Goal: Task Accomplishment & Management: Manage account settings

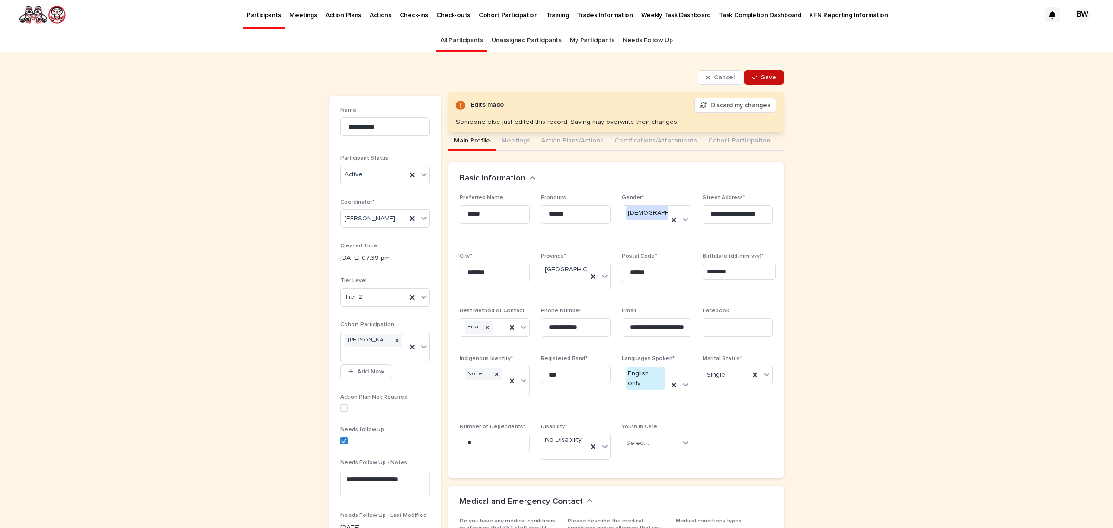
click at [756, 71] on button "Save" at bounding box center [763, 77] width 39 height 15
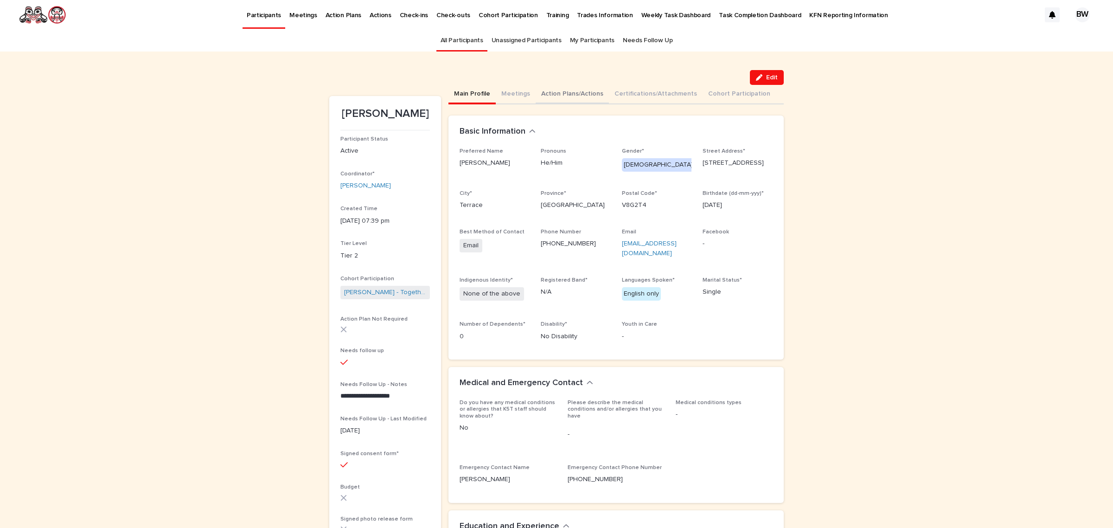
click at [564, 95] on button "Action Plans/Actions" at bounding box center [572, 94] width 73 height 19
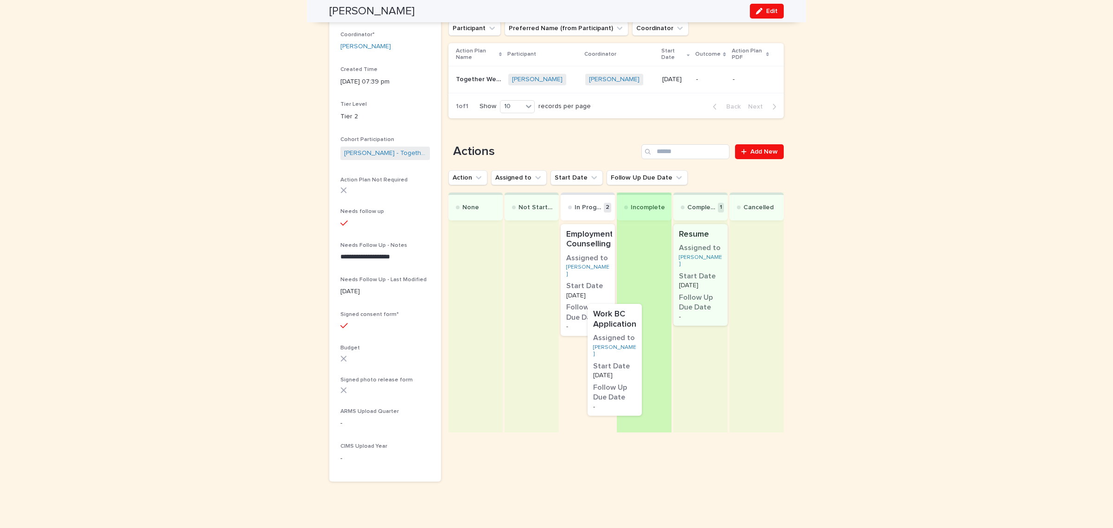
scroll to position [138, 0]
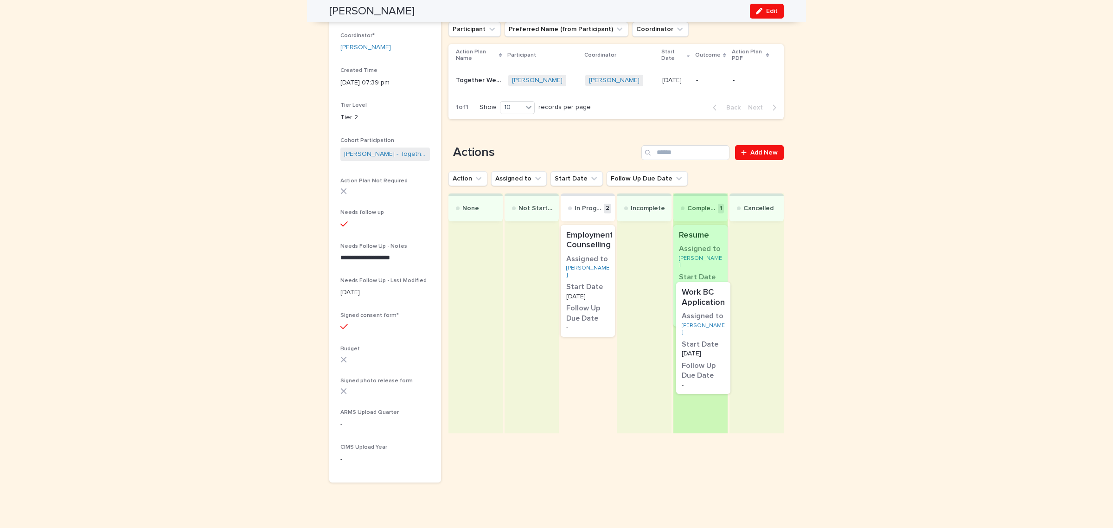
drag, startPoint x: 576, startPoint y: 386, endPoint x: 699, endPoint y: 341, distance: 131.0
click at [699, 341] on div "None Not Started In Progress 2 Employment Counselling Assigned to [PERSON_NAME]…" at bounding box center [615, 313] width 335 height 240
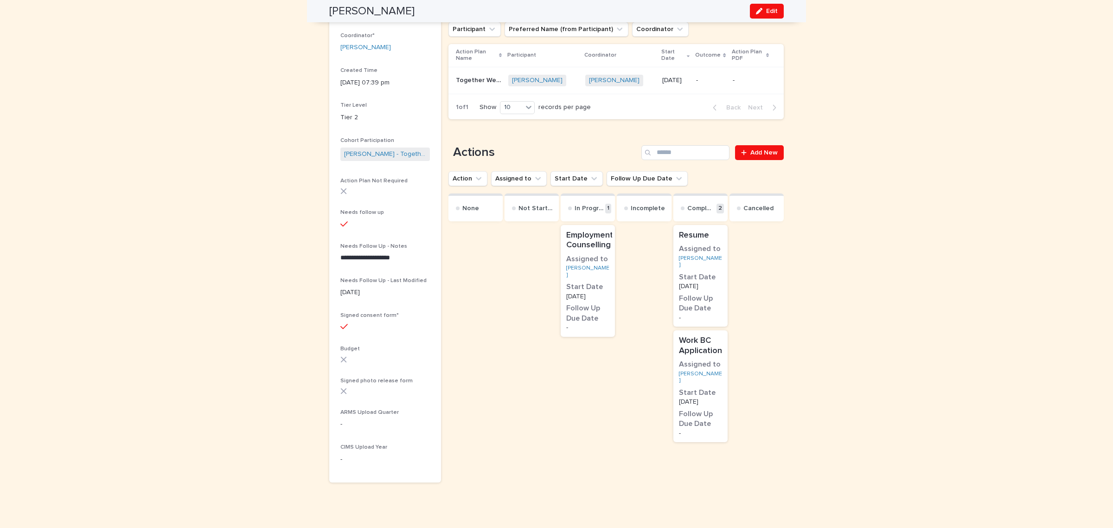
click at [719, 365] on div "Work BC Application Assigned to [PERSON_NAME] Start Date [DATE] Follow Up Due D…" at bounding box center [700, 386] width 54 height 112
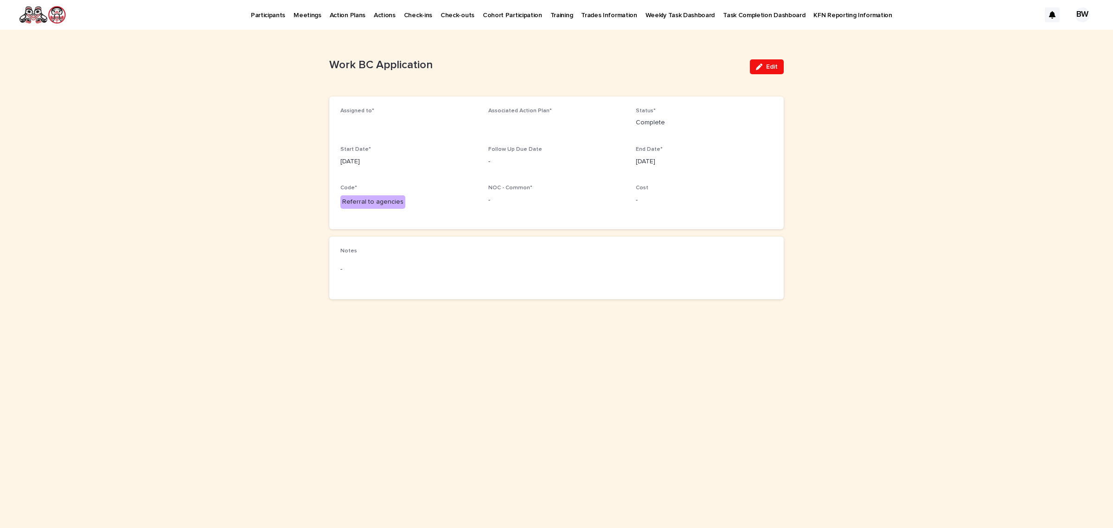
click at [766, 63] on button "Edit" at bounding box center [767, 66] width 34 height 15
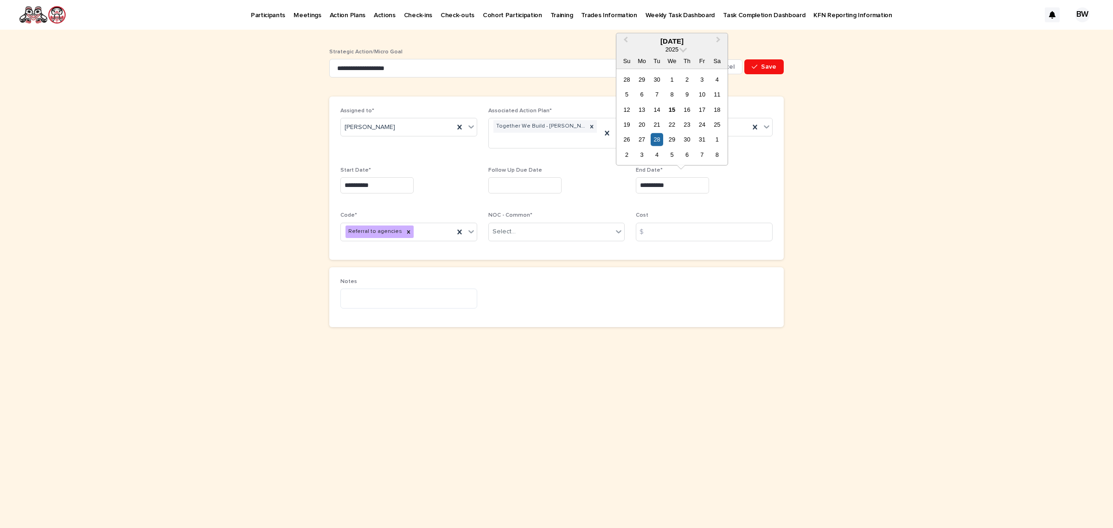
drag, startPoint x: 696, startPoint y: 186, endPoint x: 538, endPoint y: 186, distance: 157.6
click at [538, 186] on div "**********" at bounding box center [556, 178] width 432 height 141
click at [745, 202] on div "**********" at bounding box center [556, 178] width 432 height 141
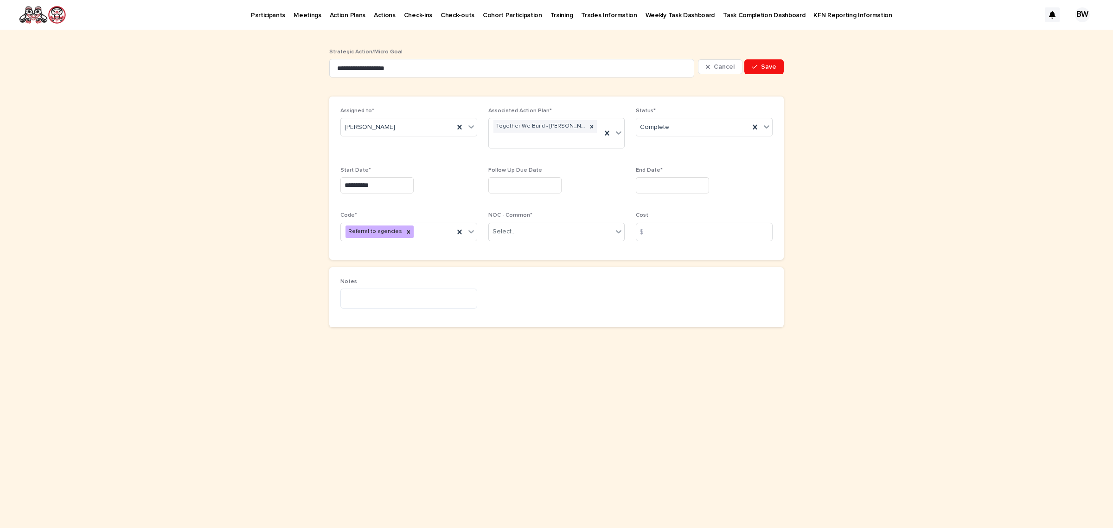
click at [671, 191] on input "text" at bounding box center [672, 185] width 73 height 16
click at [674, 110] on div "15" at bounding box center [671, 109] width 13 height 13
type input "**********"
click at [766, 63] on button "Save" at bounding box center [763, 66] width 39 height 15
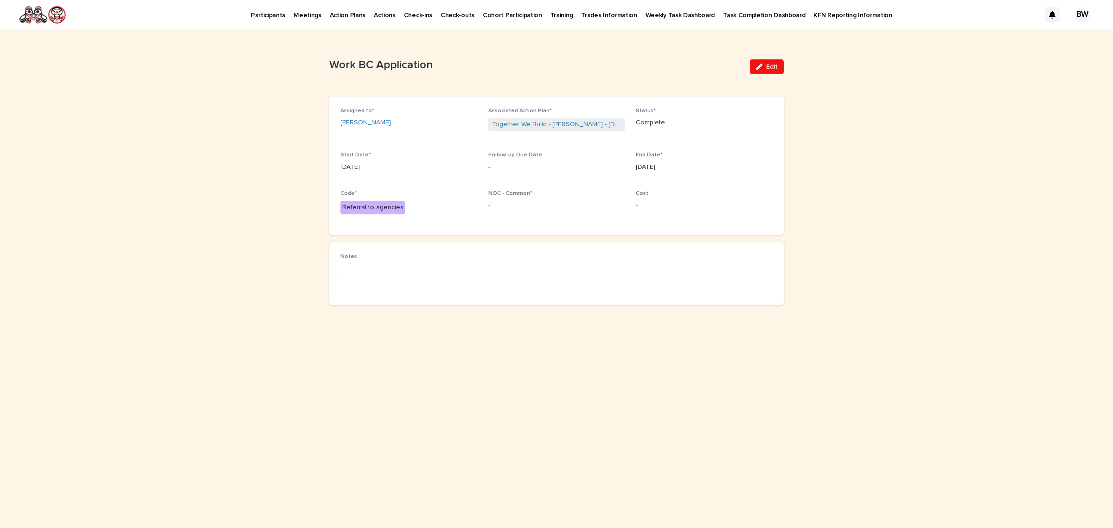
click at [260, 13] on p "Participants" at bounding box center [268, 9] width 34 height 19
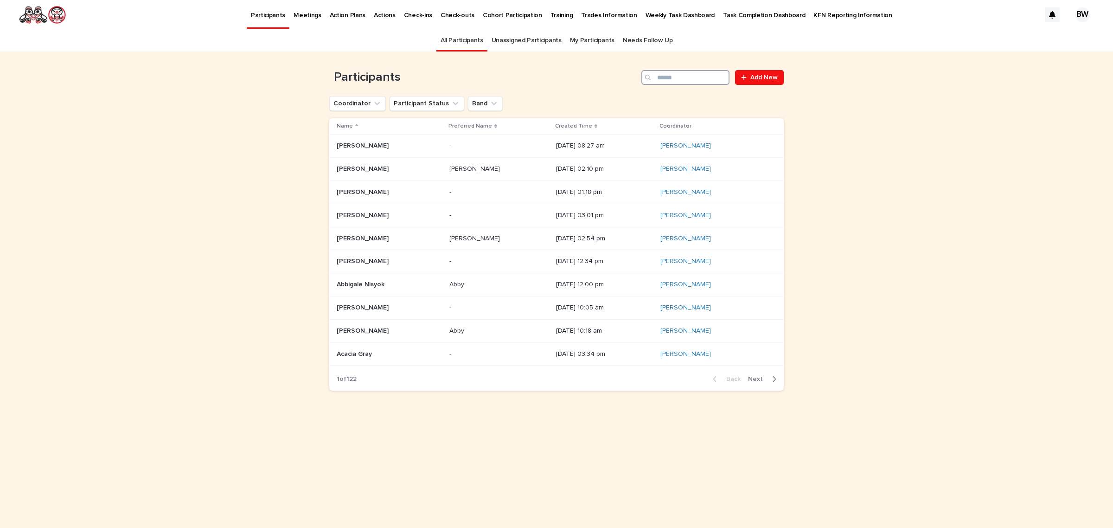
click at [677, 80] on input "Search" at bounding box center [685, 77] width 88 height 15
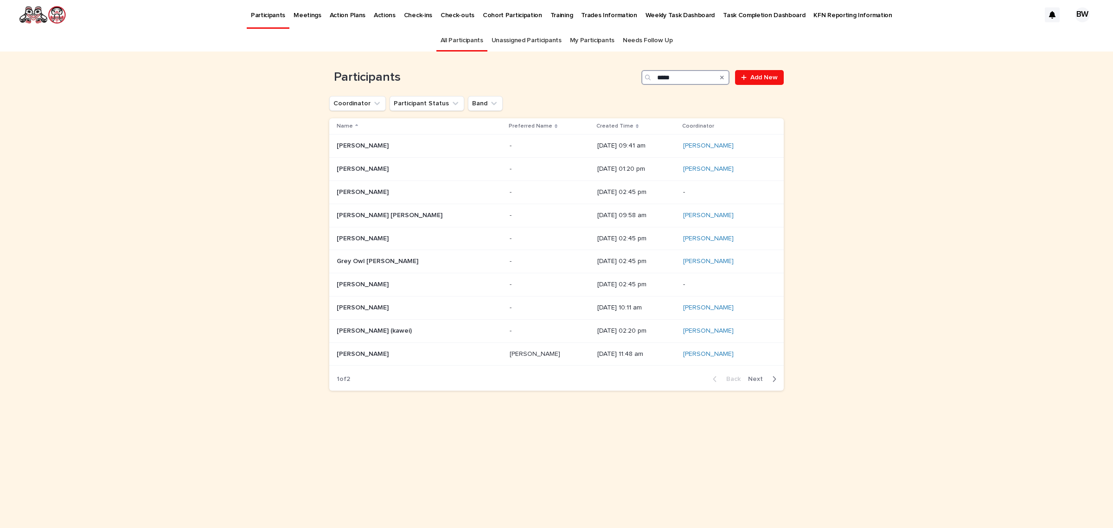
type input "*****"
click at [752, 380] on span "Next" at bounding box center [758, 379] width 20 height 6
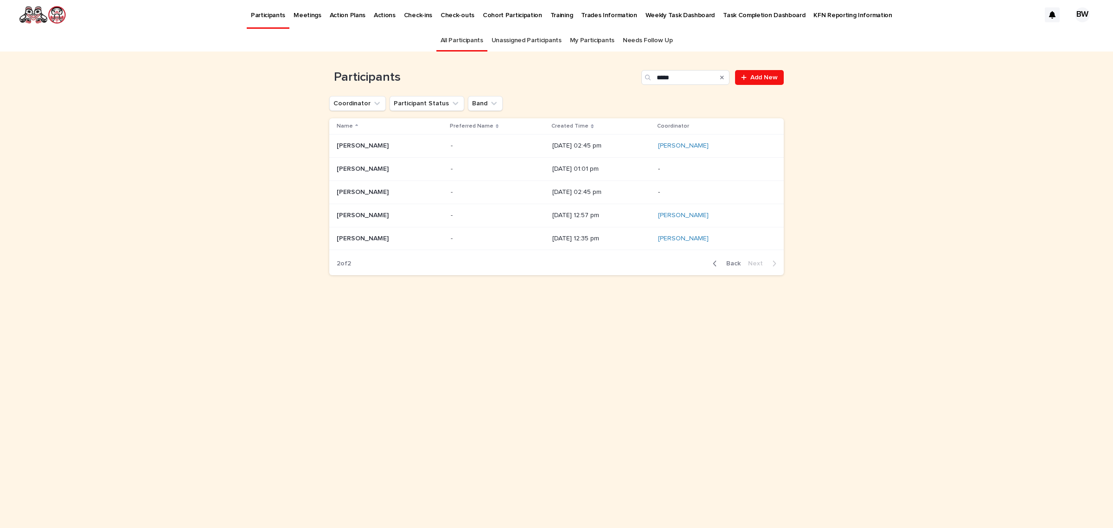
click at [552, 174] on div "[DATE] 01:01 pm" at bounding box center [601, 168] width 98 height 15
click at [616, 210] on div "[DATE] 12:57 pm" at bounding box center [601, 215] width 98 height 10
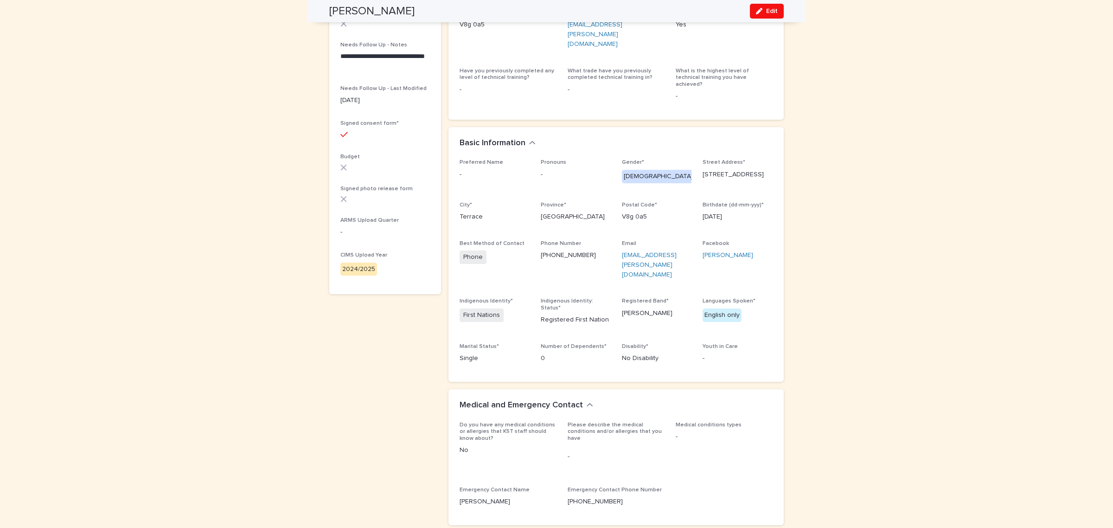
scroll to position [406, 0]
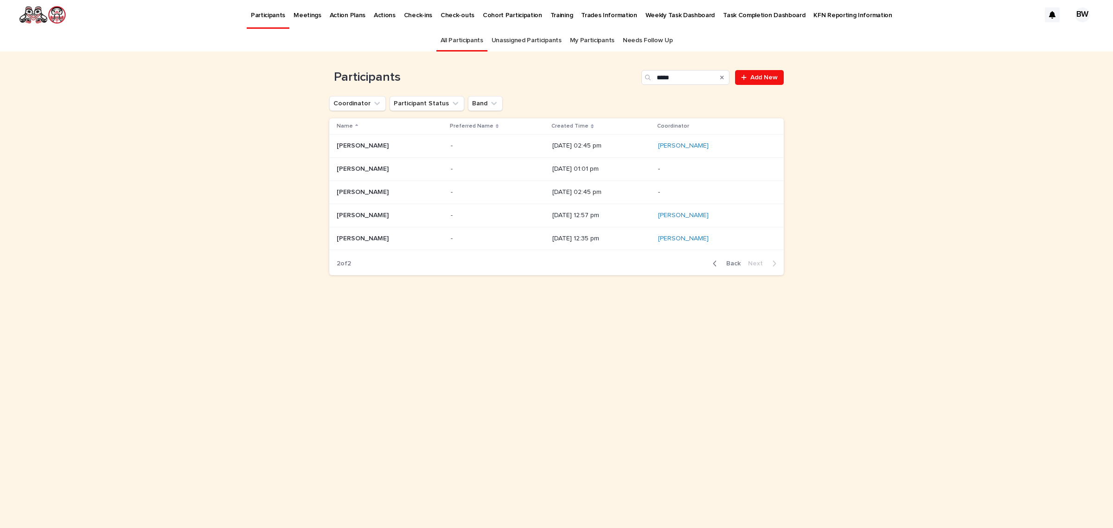
click at [729, 260] on div "Back Next" at bounding box center [744, 263] width 78 height 23
click at [735, 267] on span "Back" at bounding box center [731, 263] width 20 height 6
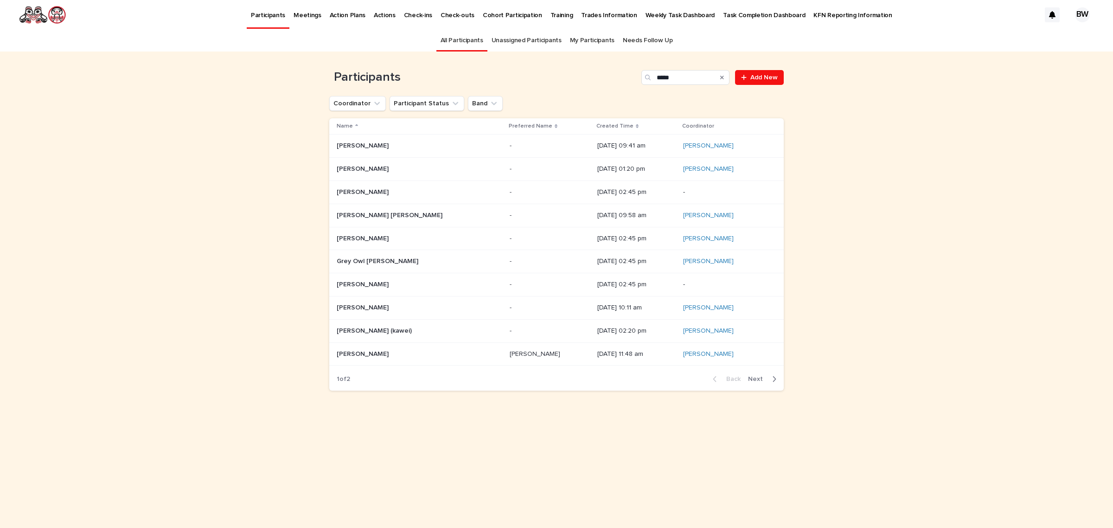
click at [387, 353] on p "[PERSON_NAME]" at bounding box center [364, 353] width 54 height 10
click at [407, 156] on td "[PERSON_NAME] [PERSON_NAME]" at bounding box center [417, 145] width 177 height 23
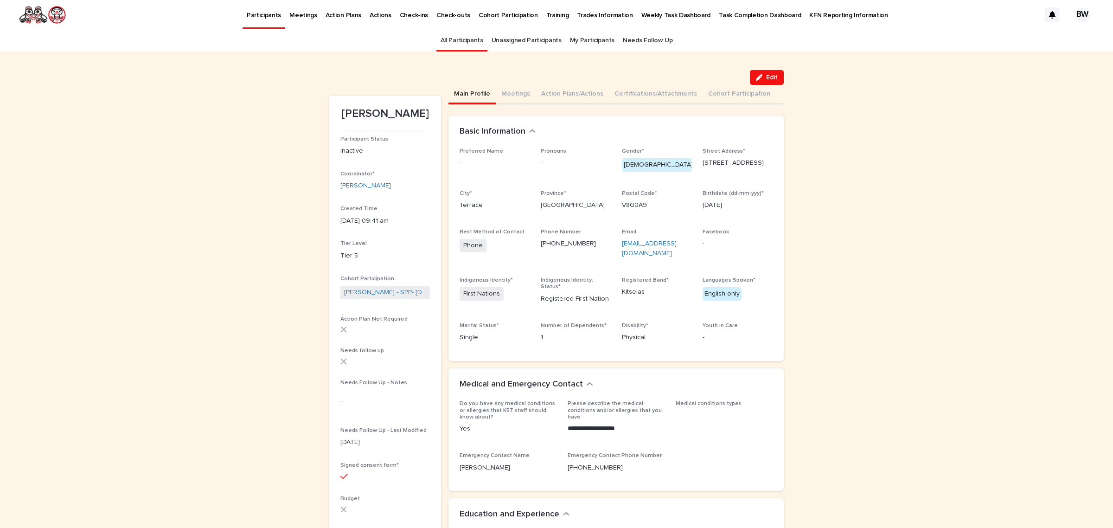
click at [477, 42] on link "All Participants" at bounding box center [461, 41] width 43 height 22
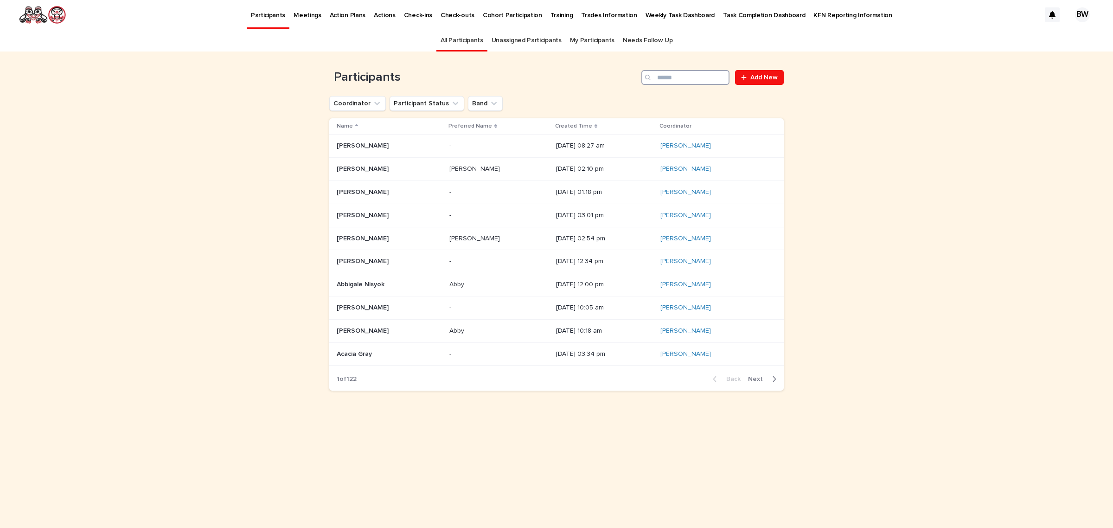
click at [692, 82] on input "Search" at bounding box center [685, 77] width 88 height 15
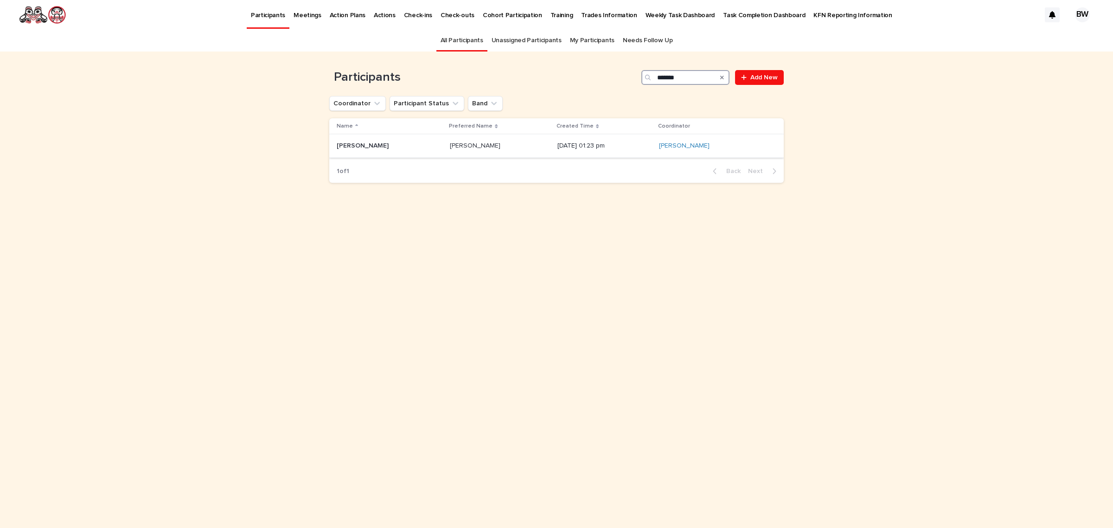
type input "*******"
click at [366, 144] on p "[PERSON_NAME]" at bounding box center [364, 145] width 54 height 10
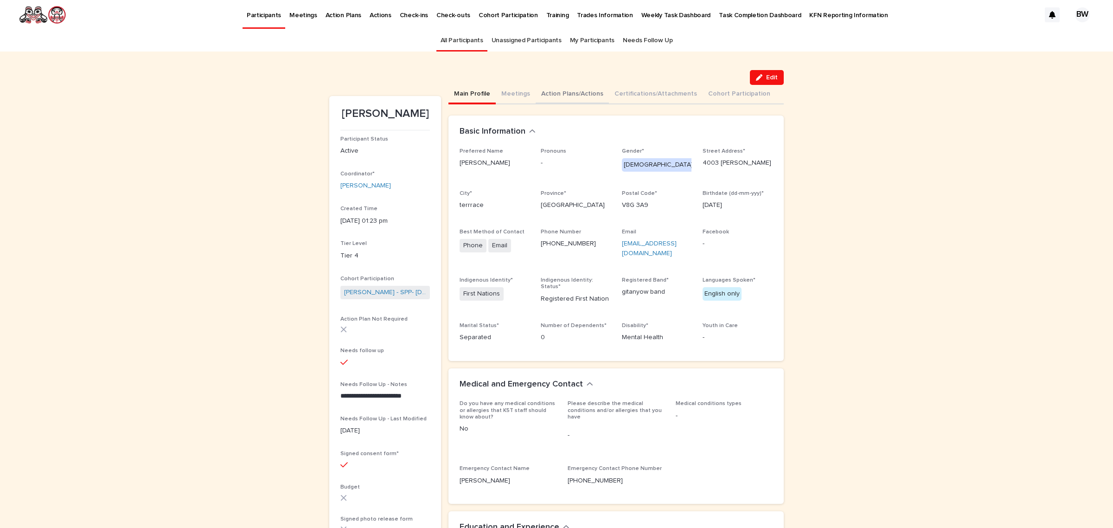
click at [573, 88] on button "Action Plans/Actions" at bounding box center [572, 94] width 73 height 19
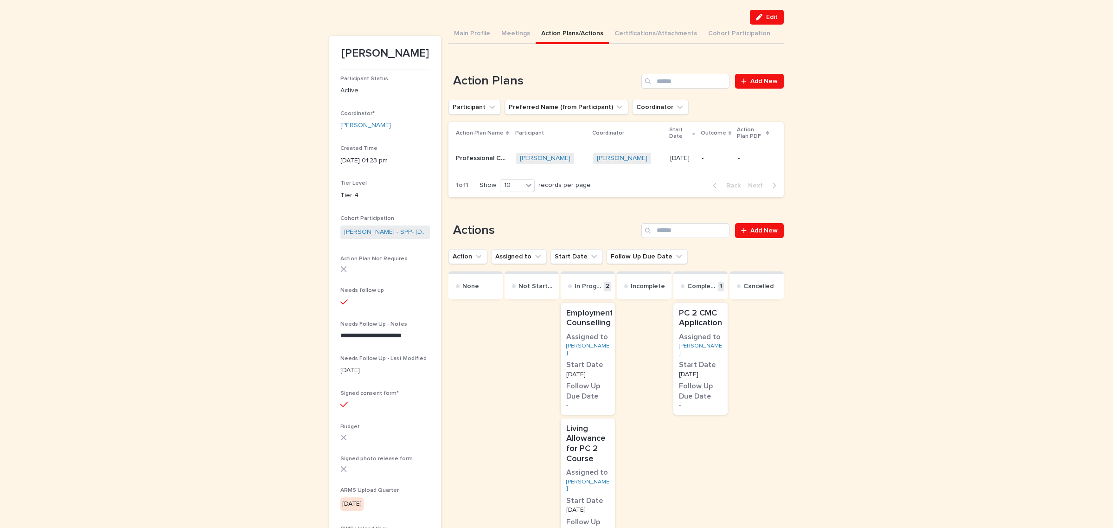
scroll to position [116, 0]
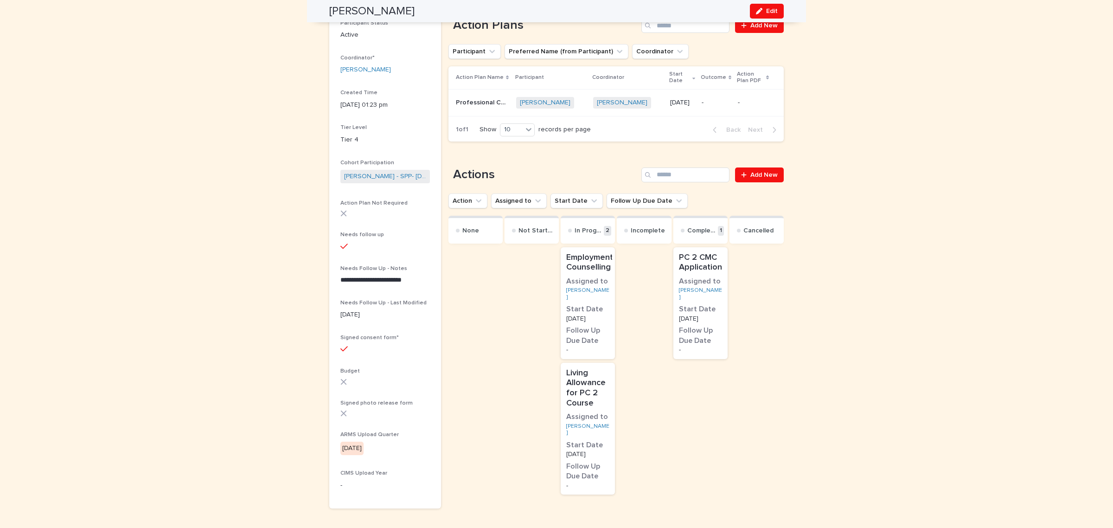
click at [603, 388] on p "Living Allowance for PC 2 Course" at bounding box center [587, 388] width 43 height 40
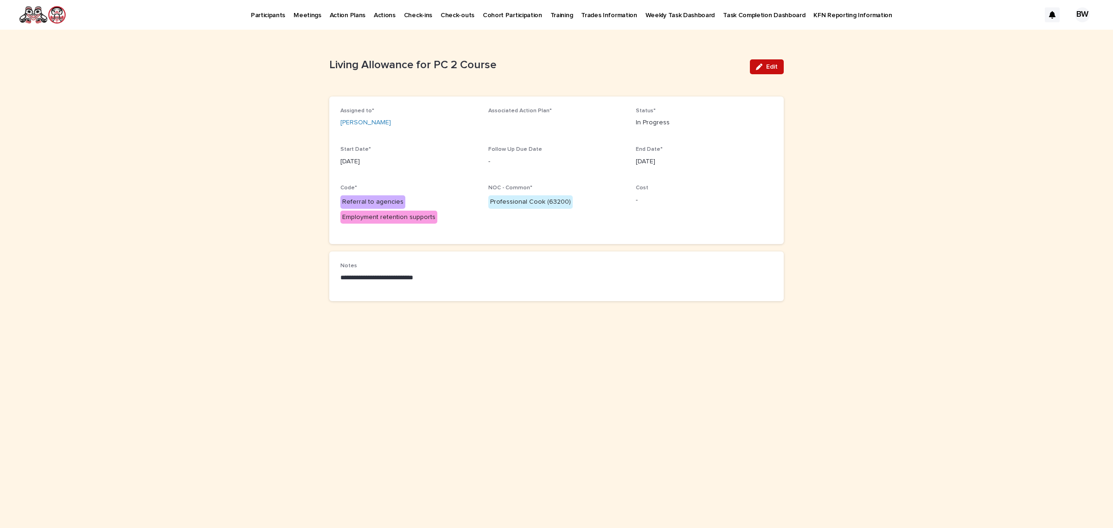
drag, startPoint x: 770, startPoint y: 65, endPoint x: 742, endPoint y: 77, distance: 30.4
click at [770, 65] on span "Edit" at bounding box center [772, 67] width 12 height 6
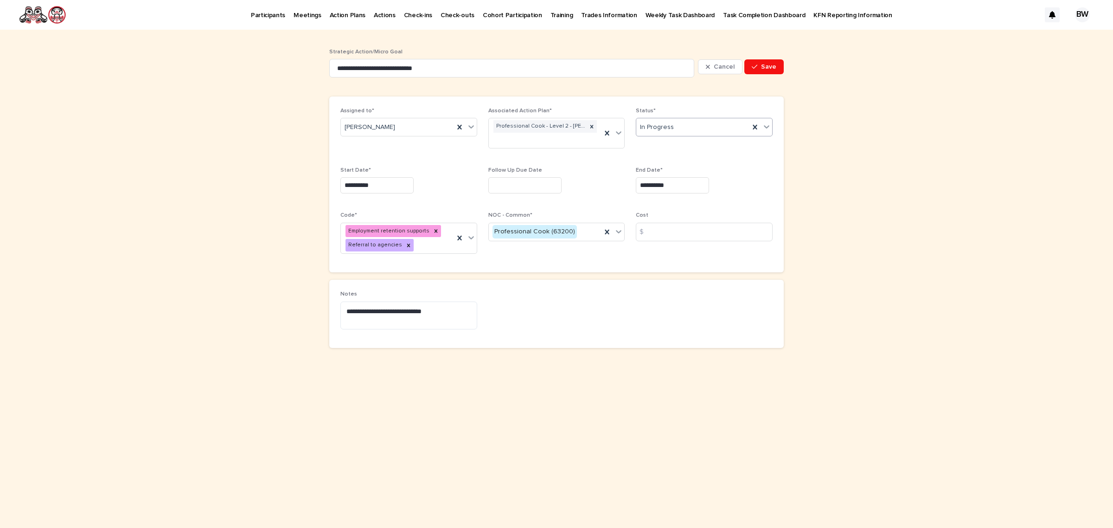
click at [684, 130] on div "In Progress" at bounding box center [692, 127] width 113 height 15
click at [673, 188] on div "Complete" at bounding box center [704, 194] width 136 height 16
drag, startPoint x: 685, startPoint y: 186, endPoint x: 583, endPoint y: 189, distance: 101.6
click at [583, 189] on div "**********" at bounding box center [556, 184] width 432 height 153
click at [740, 166] on div "**********" at bounding box center [556, 184] width 432 height 153
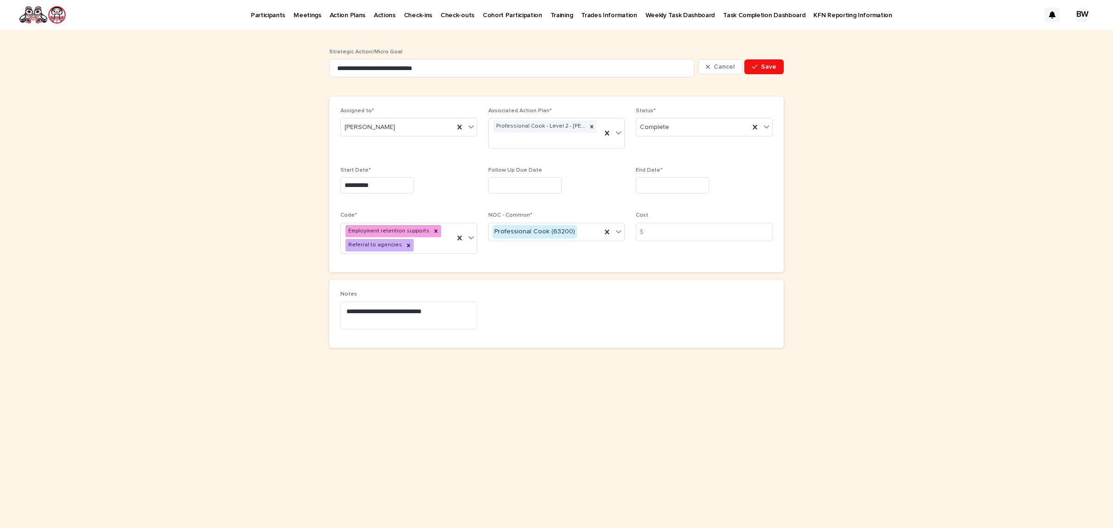
click at [674, 182] on input "text" at bounding box center [672, 185] width 73 height 16
click at [670, 109] on div "15" at bounding box center [671, 109] width 13 height 13
type input "**********"
click at [773, 65] on span "Save" at bounding box center [768, 67] width 15 height 6
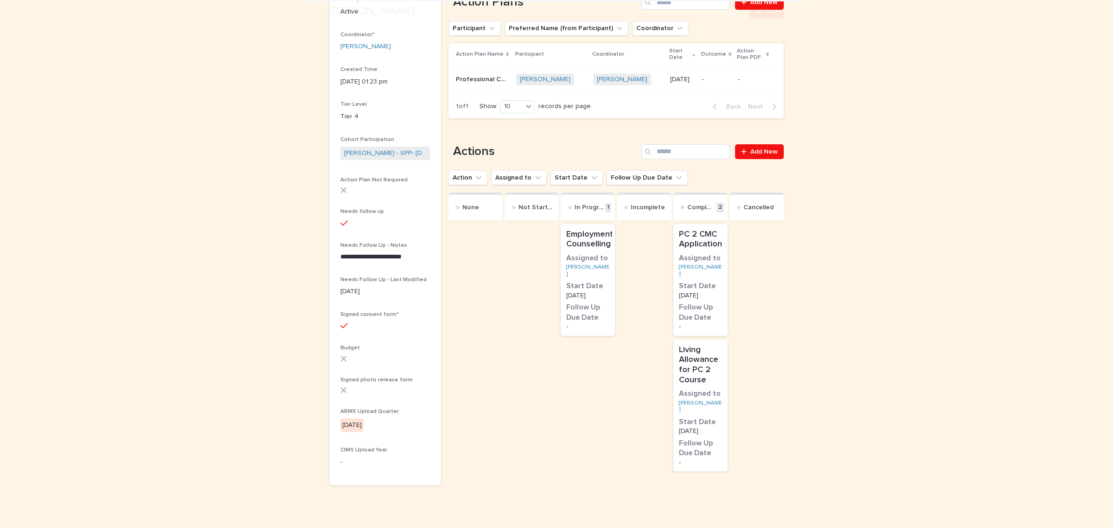
scroll to position [172, 0]
